Goal: Information Seeking & Learning: Learn about a topic

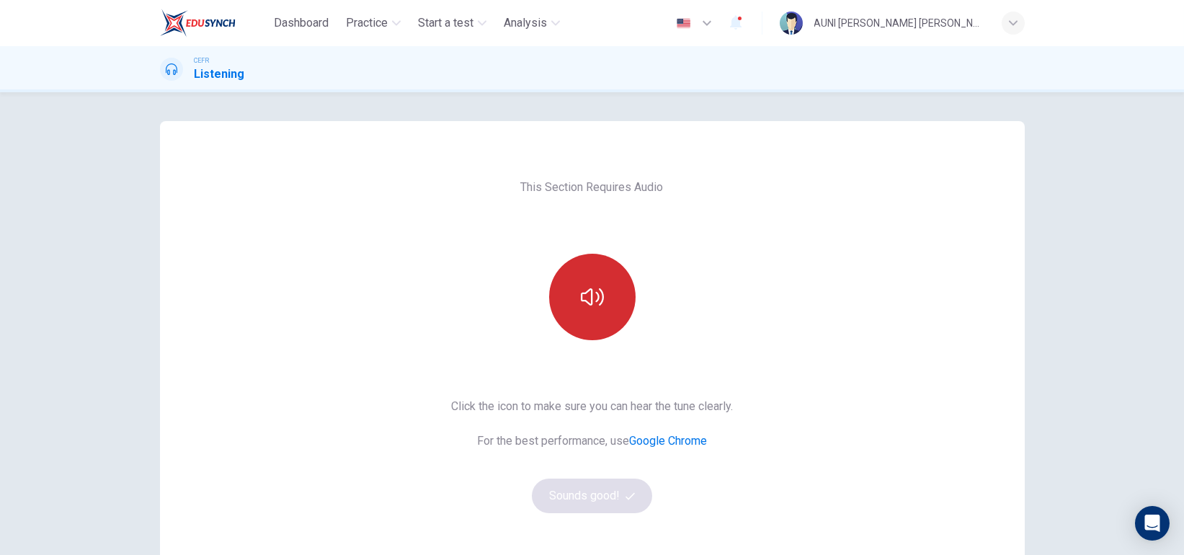
click at [584, 283] on button "button" at bounding box center [592, 297] width 86 height 86
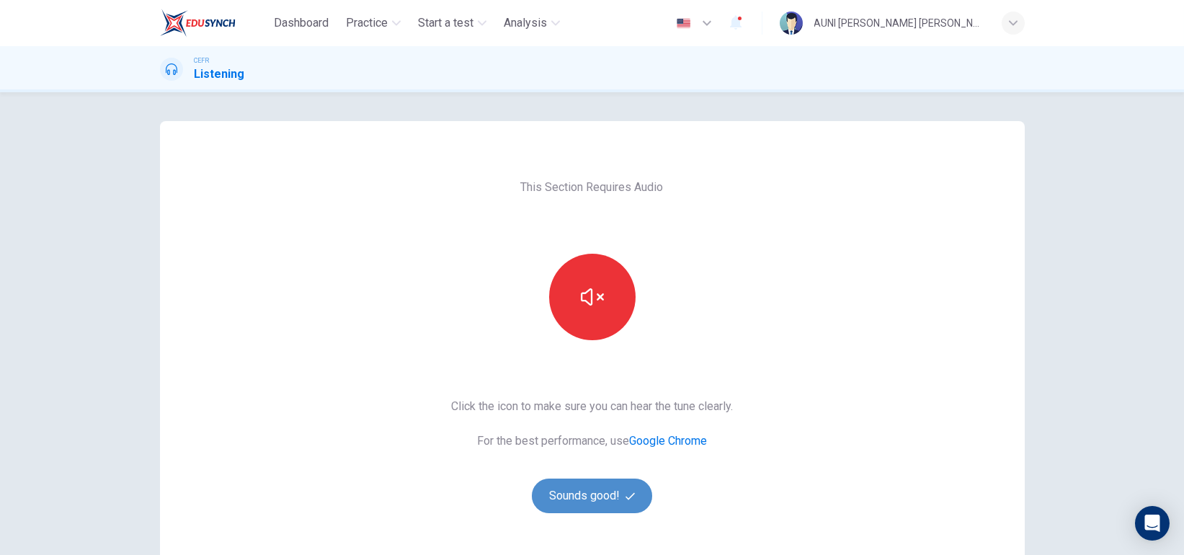
click at [605, 481] on button "Sounds good!" at bounding box center [592, 496] width 121 height 35
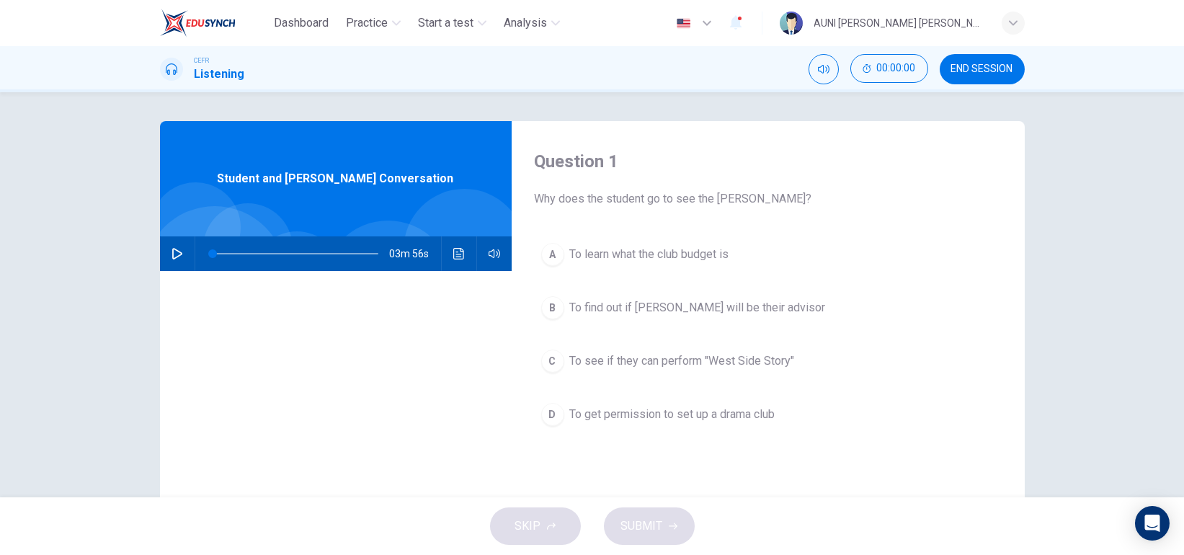
scroll to position [50, 0]
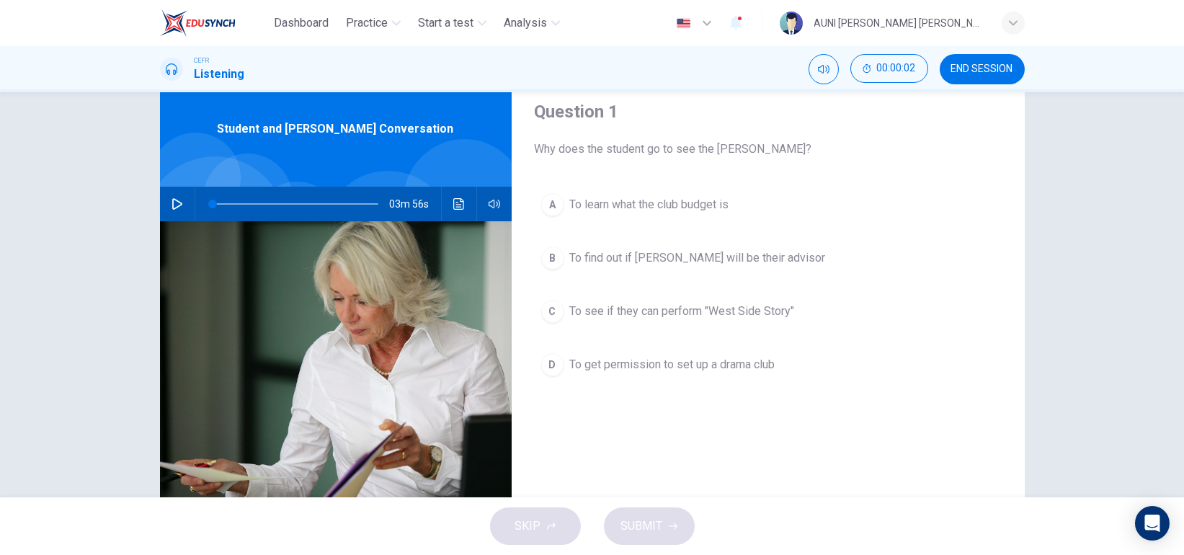
click at [166, 204] on button "button" at bounding box center [177, 204] width 23 height 35
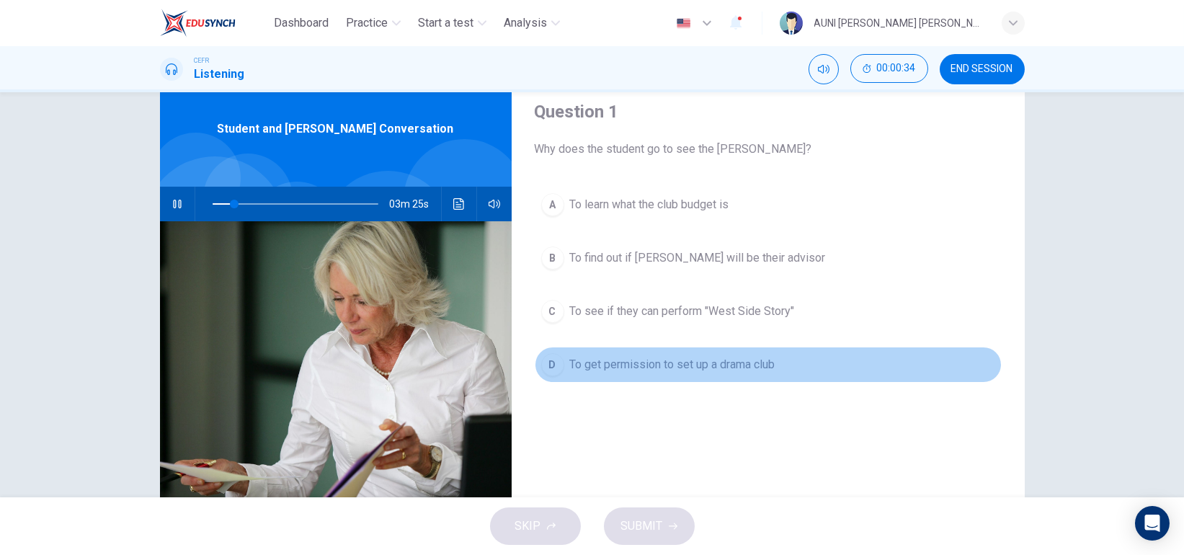
click at [645, 375] on button "D To get permission to set up a drama club" at bounding box center [768, 365] width 467 height 36
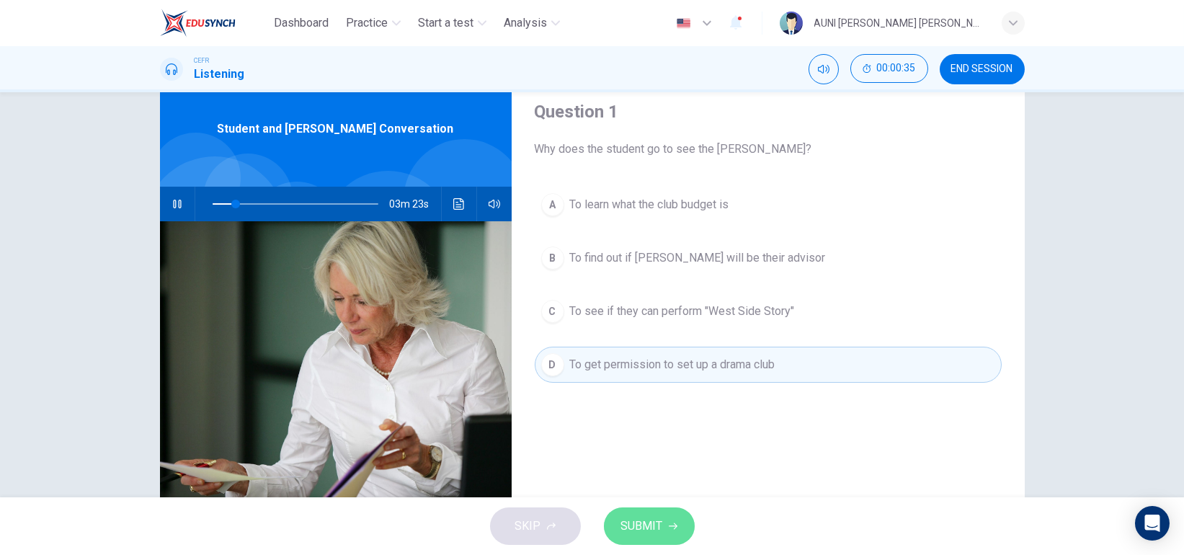
click at [670, 520] on button "SUBMIT" at bounding box center [649, 525] width 91 height 37
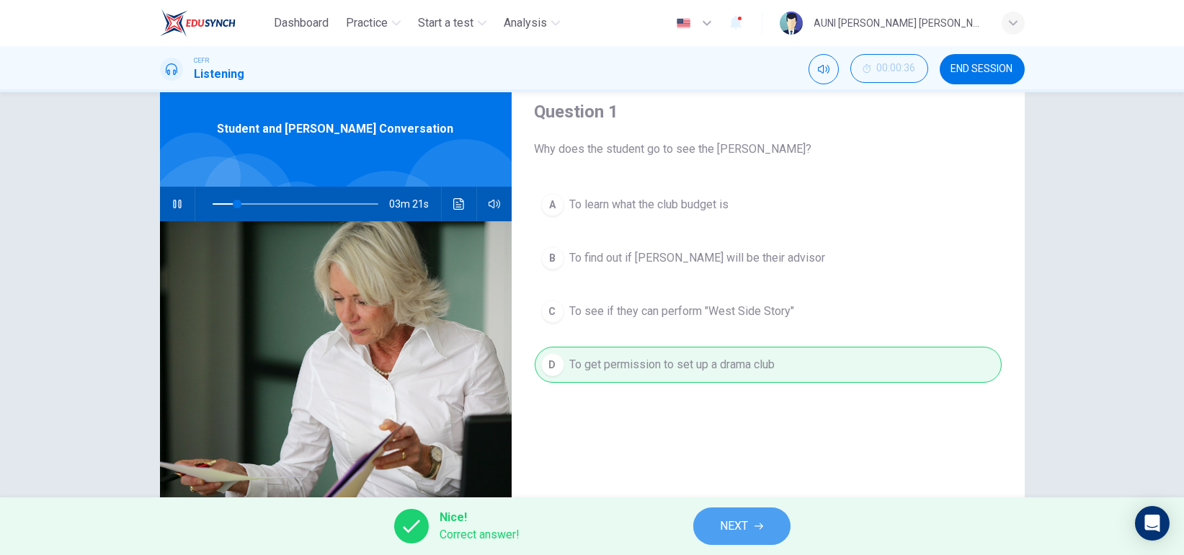
click at [735, 523] on span "NEXT" at bounding box center [735, 526] width 28 height 20
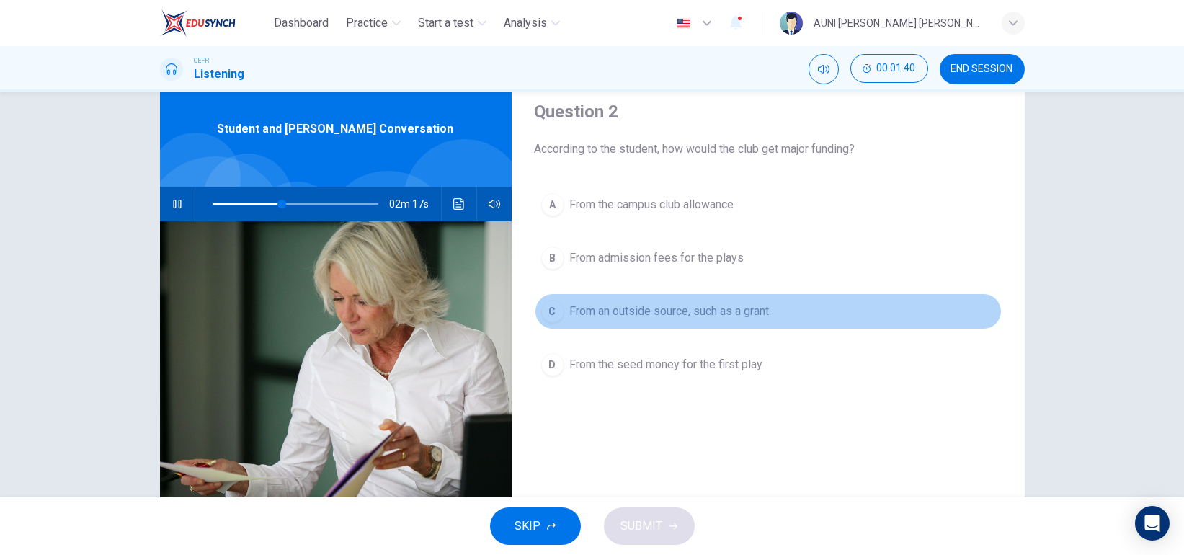
click at [754, 305] on span "From an outside source, such as a grant" at bounding box center [670, 311] width 200 height 17
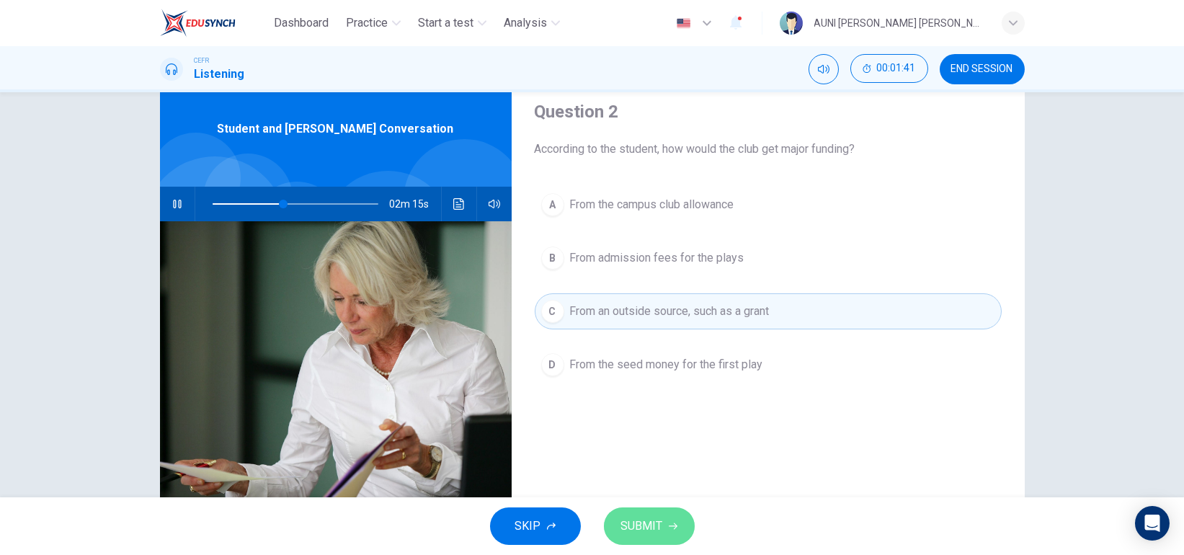
click at [669, 522] on icon "button" at bounding box center [673, 526] width 9 height 9
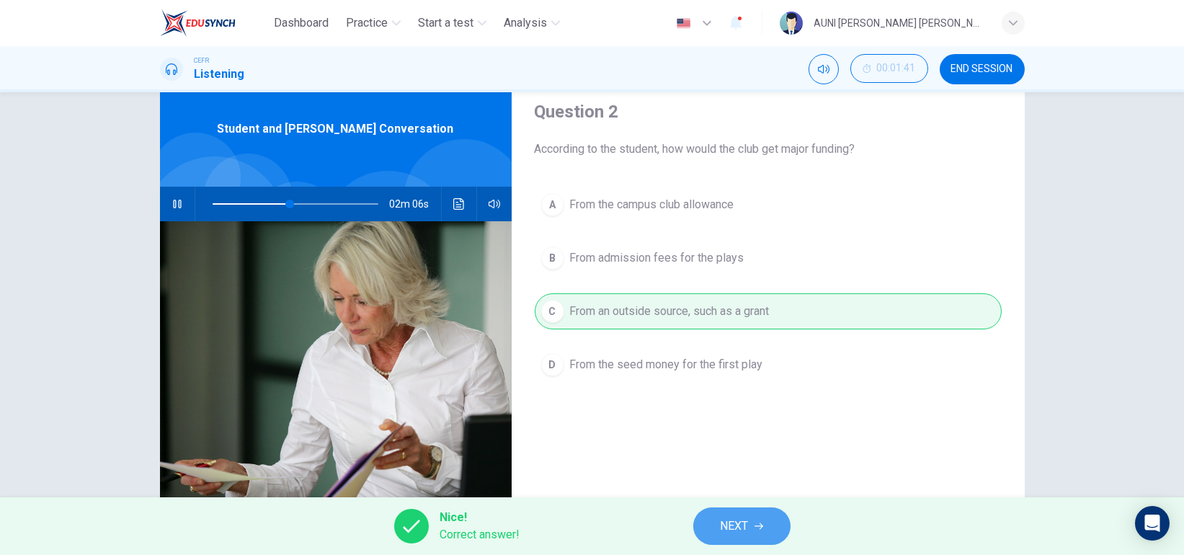
click at [702, 519] on button "NEXT" at bounding box center [741, 525] width 97 height 37
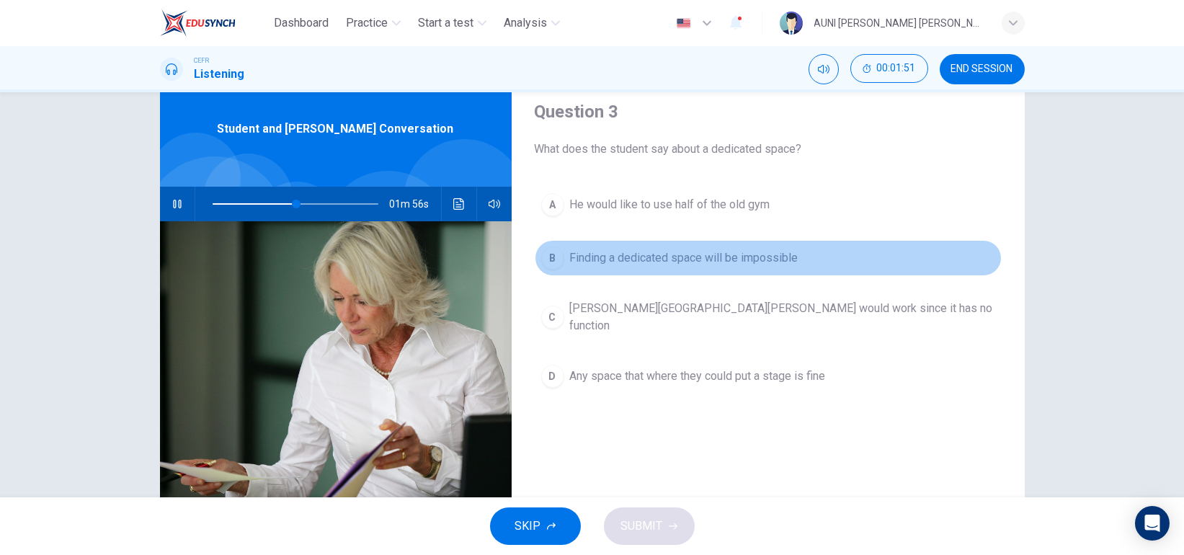
click at [738, 246] on button "B Finding a dedicated space will be impossible" at bounding box center [768, 258] width 467 height 36
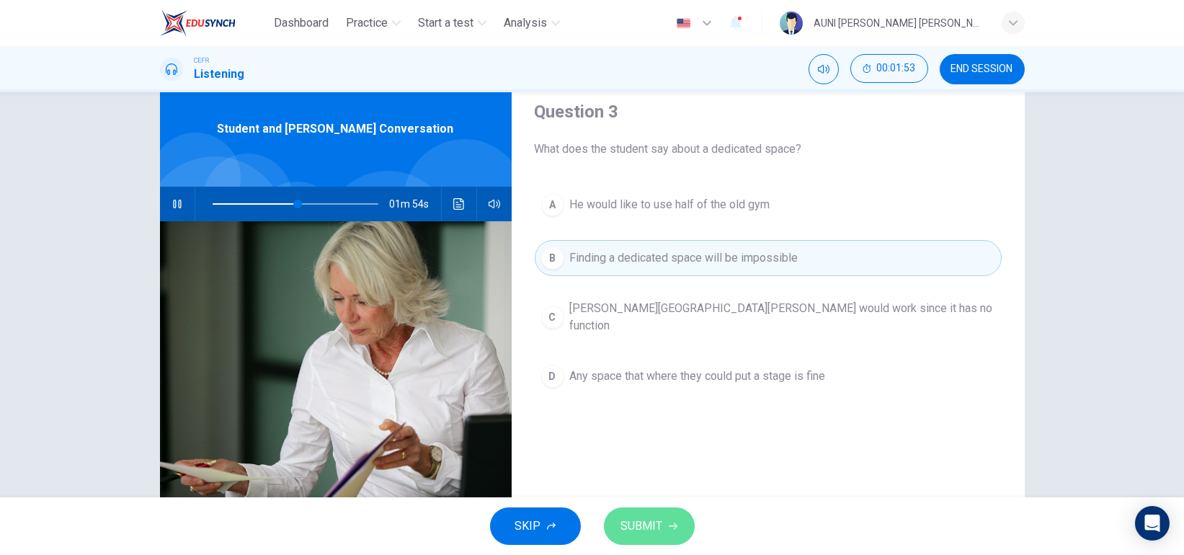
click at [664, 521] on button "SUBMIT" at bounding box center [649, 525] width 91 height 37
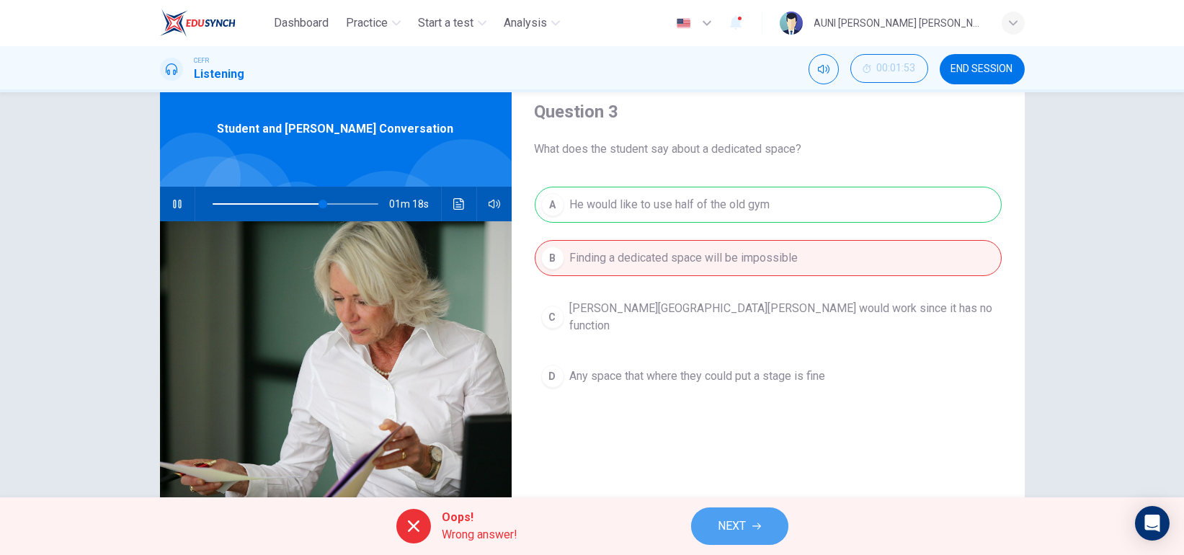
click at [752, 517] on button "NEXT" at bounding box center [739, 525] width 97 height 37
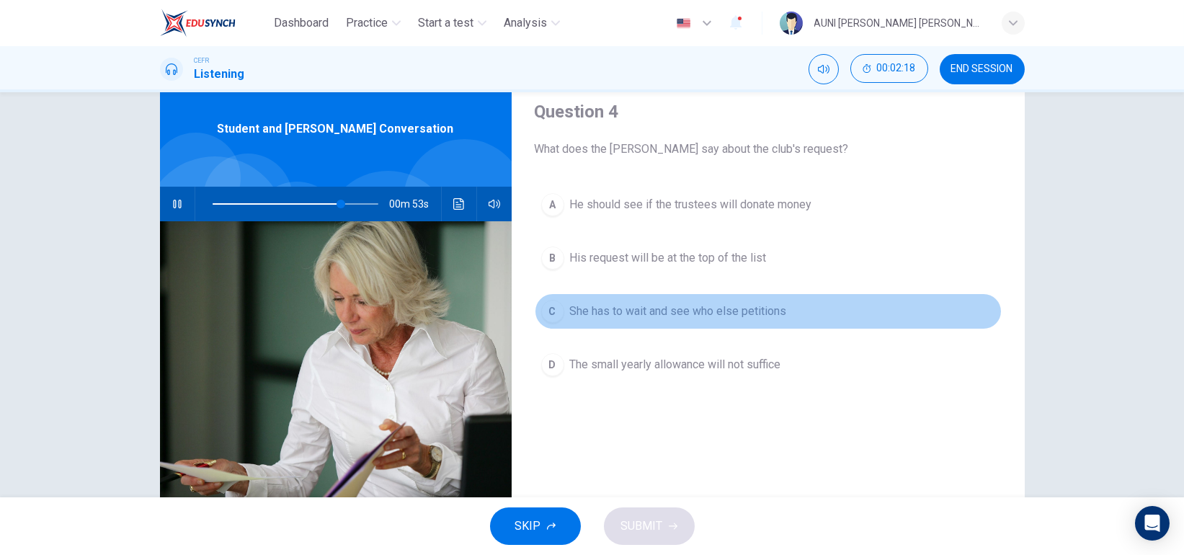
click at [710, 319] on span "She has to wait and see who else petitions" at bounding box center [678, 311] width 217 height 17
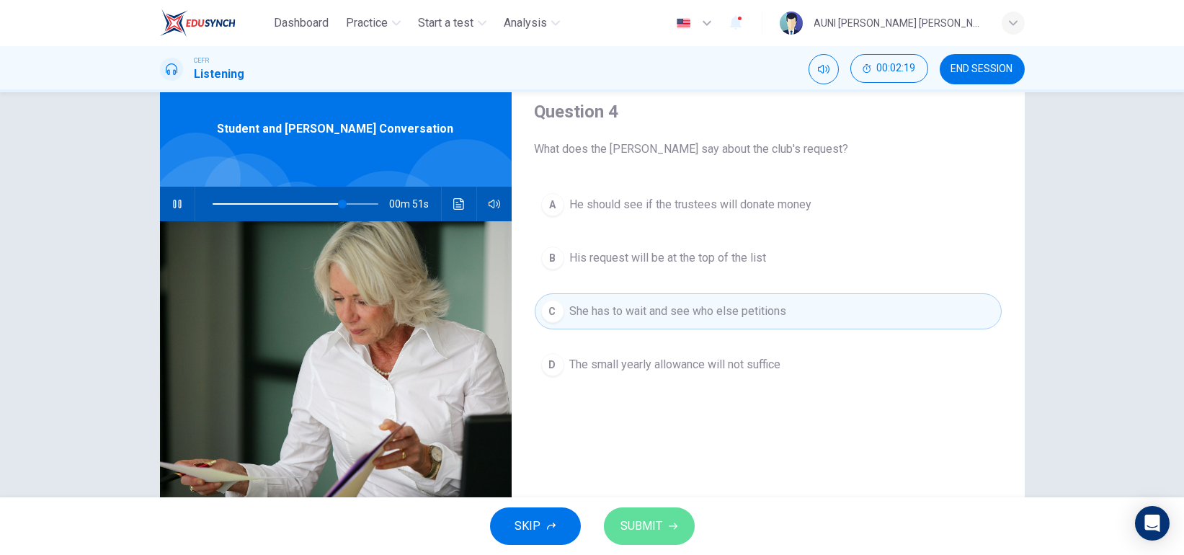
click at [659, 515] on button "SUBMIT" at bounding box center [649, 525] width 91 height 37
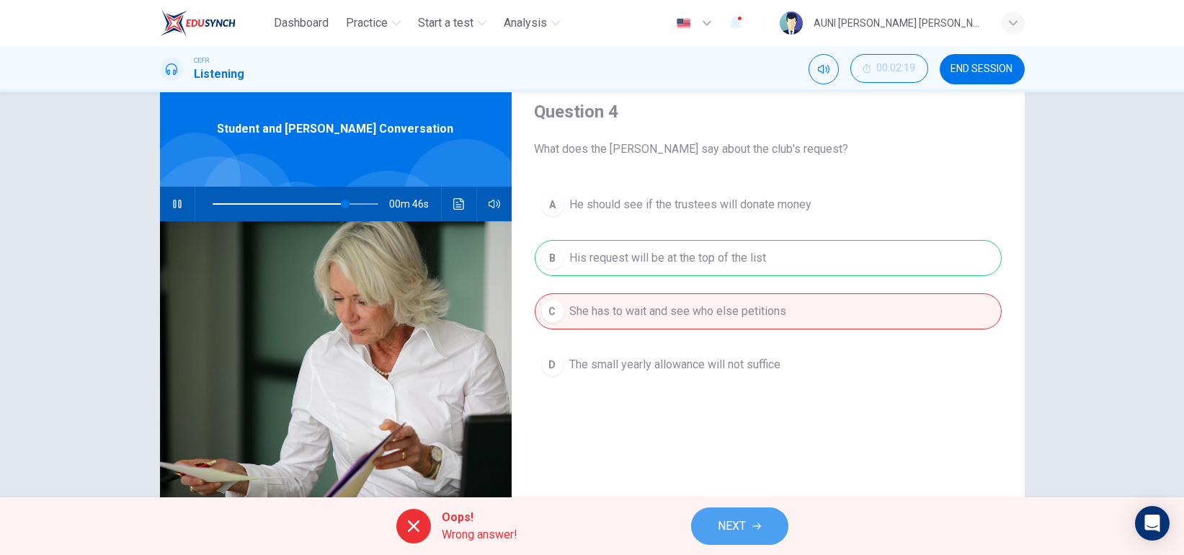
click at [744, 517] on span "NEXT" at bounding box center [733, 526] width 28 height 20
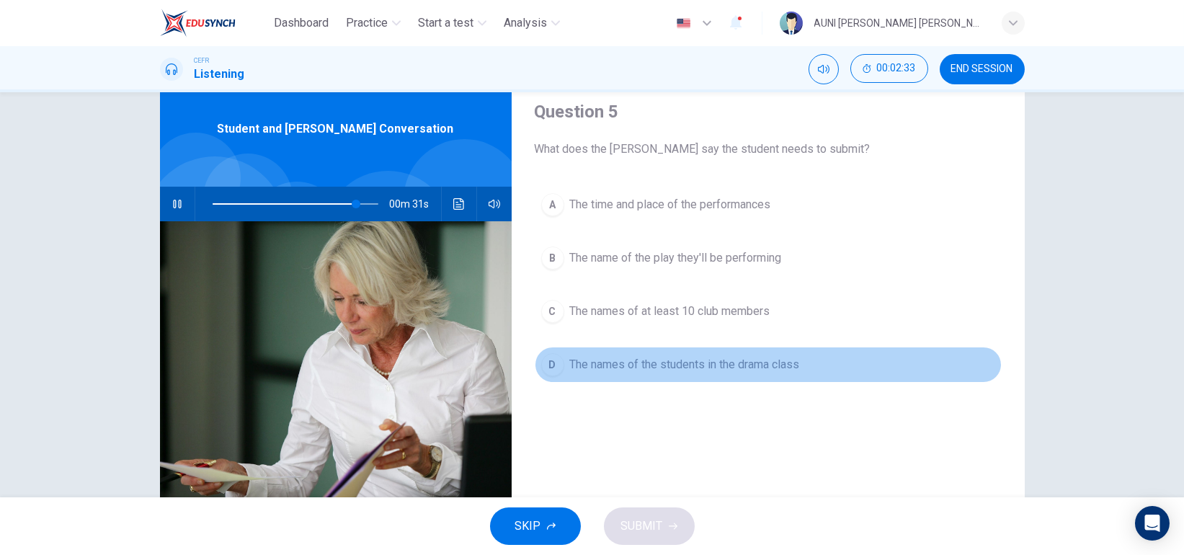
click at [765, 368] on span "The names of the students in the drama class" at bounding box center [685, 364] width 230 height 17
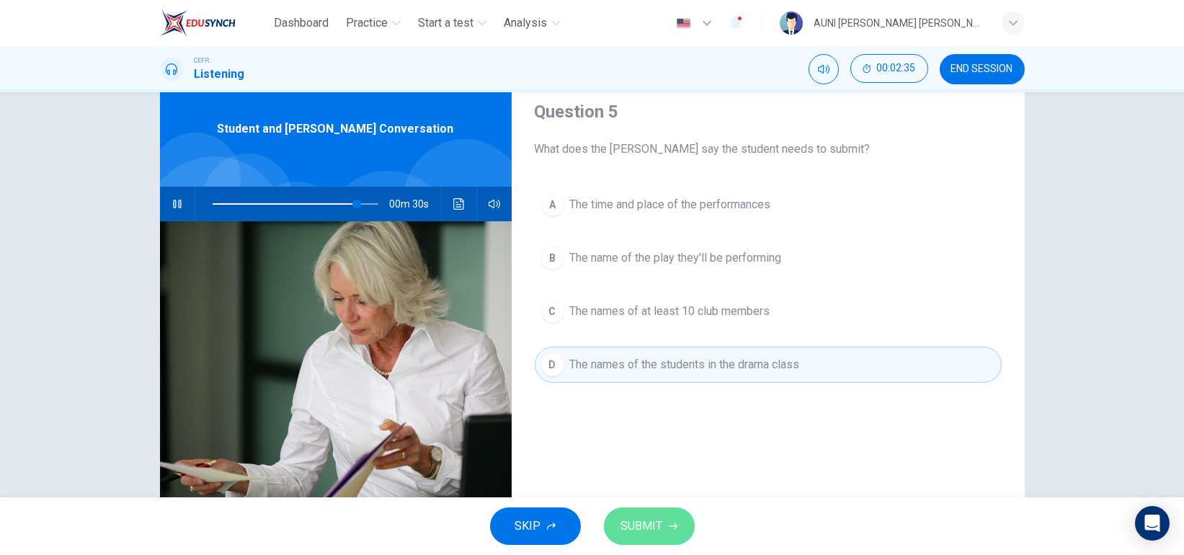
click at [641, 530] on span "SUBMIT" at bounding box center [642, 526] width 42 height 20
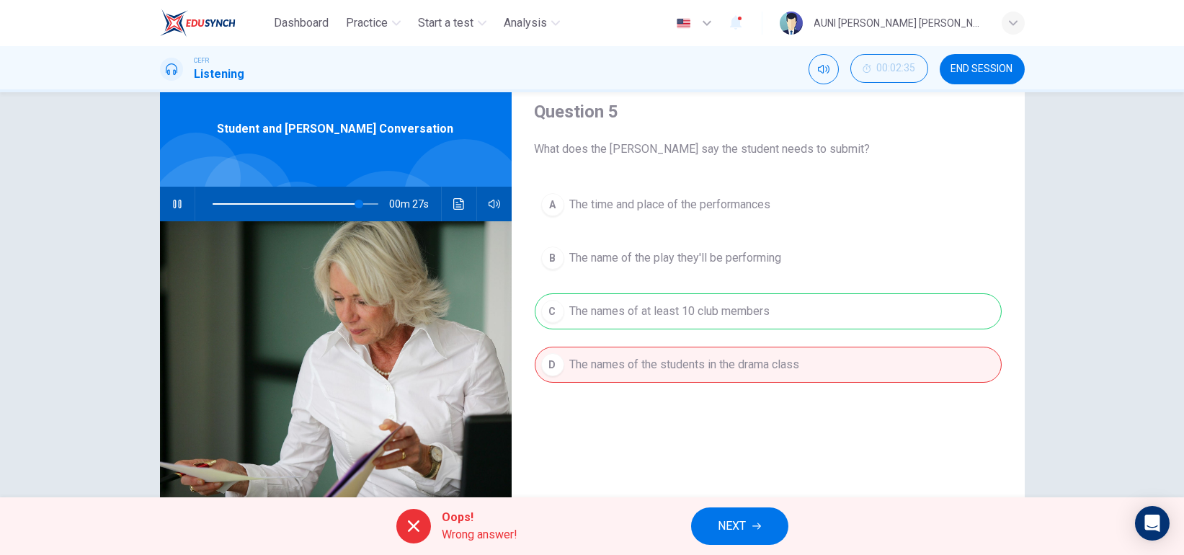
type input "89"
click at [727, 524] on span "NEXT" at bounding box center [733, 526] width 28 height 20
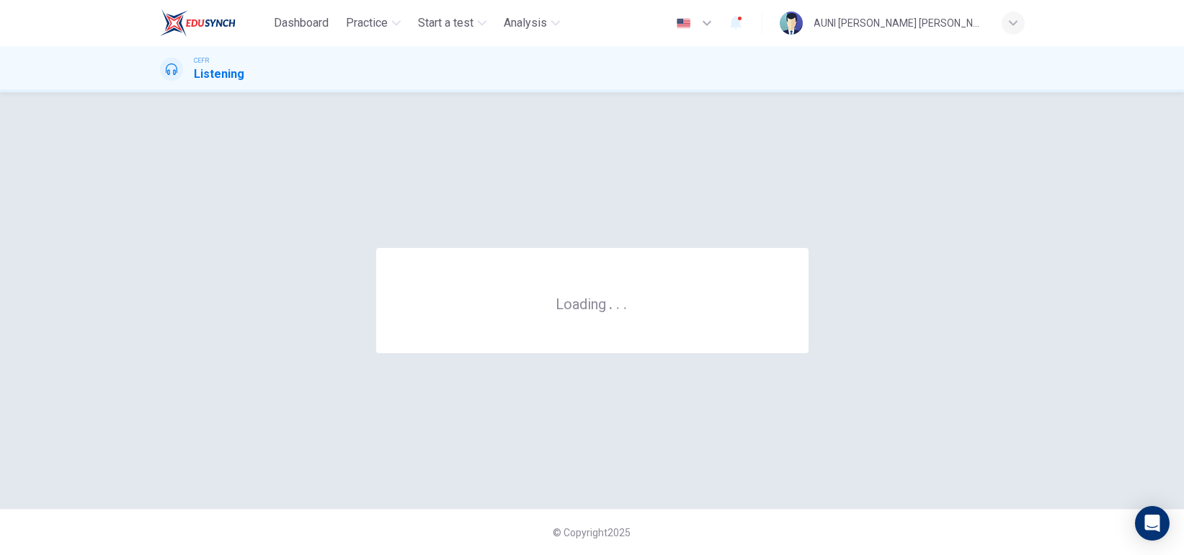
scroll to position [0, 0]
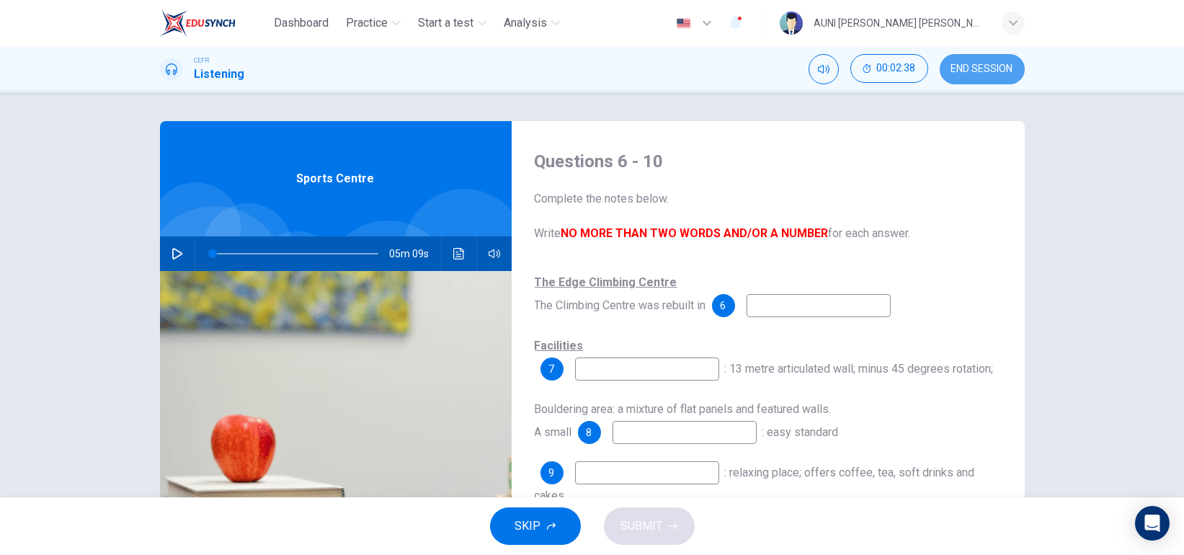
click at [970, 67] on span "END SESSION" at bounding box center [982, 69] width 62 height 12
